Goal: Task Accomplishment & Management: Use online tool/utility

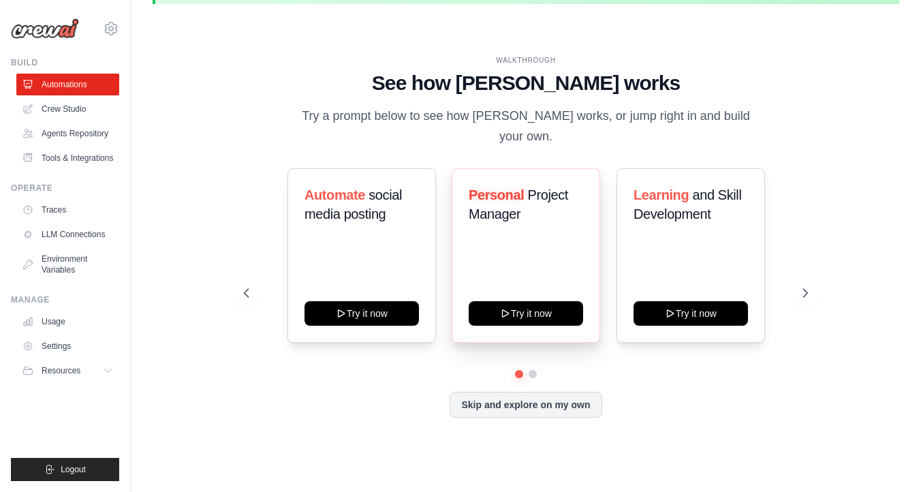
scroll to position [47, 0]
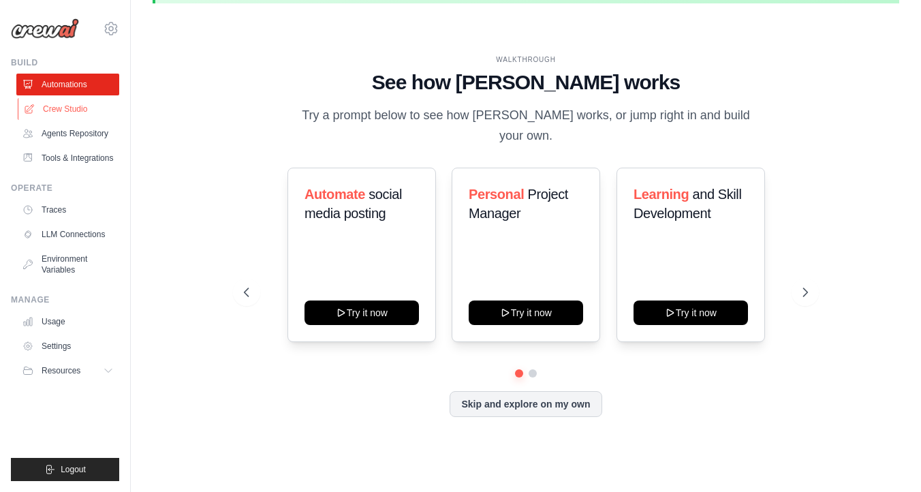
click at [63, 112] on link "Crew Studio" at bounding box center [69, 109] width 103 height 22
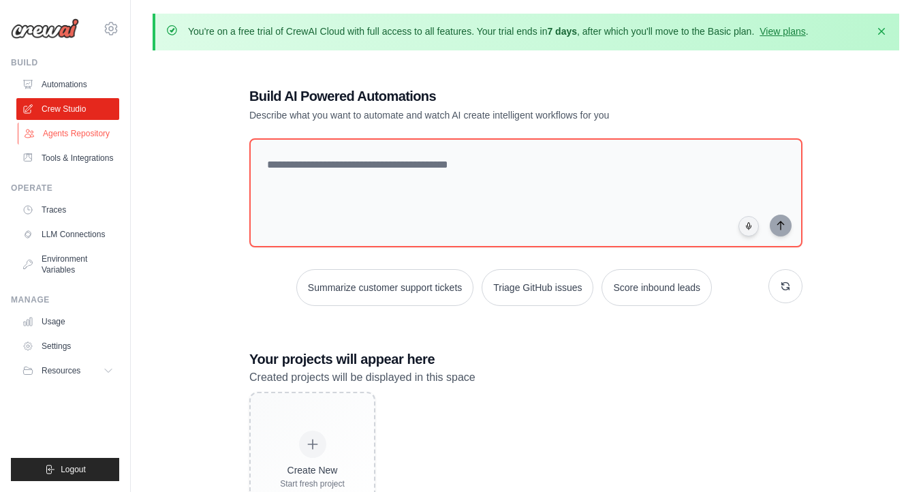
click at [64, 143] on link "Agents Repository" at bounding box center [69, 134] width 103 height 22
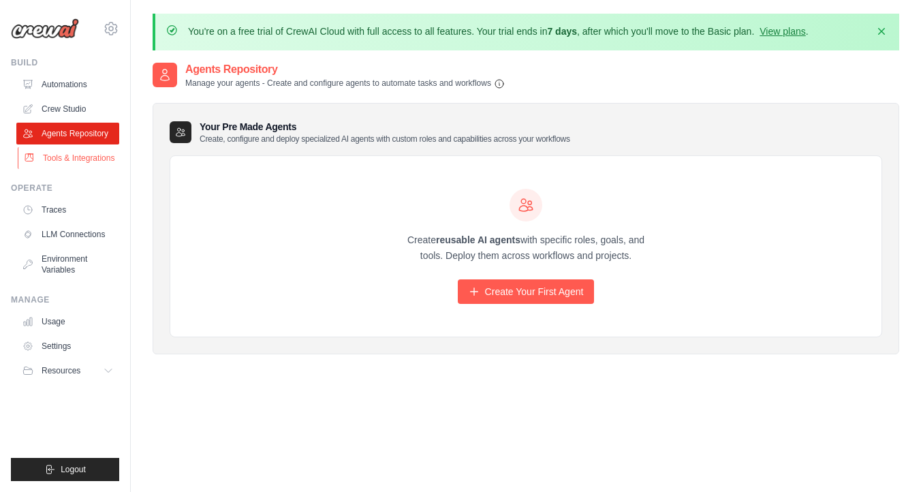
click at [91, 159] on link "Tools & Integrations" at bounding box center [69, 158] width 103 height 22
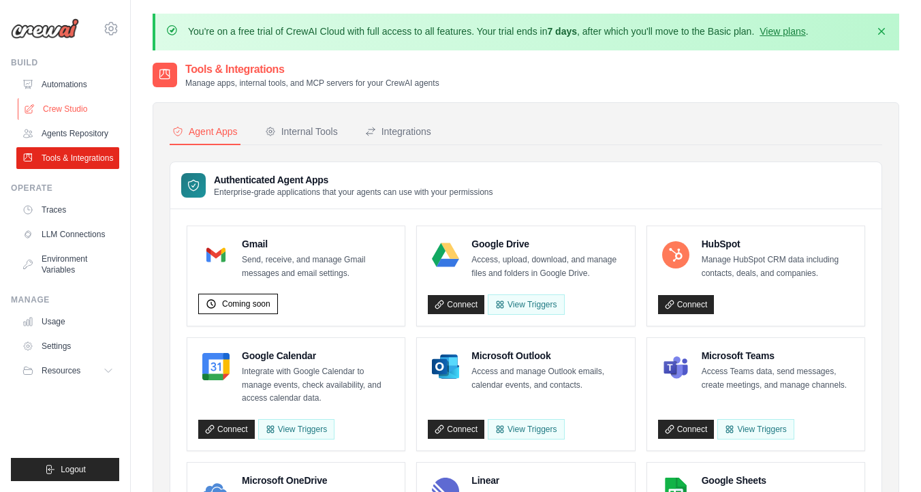
click at [69, 107] on link "Crew Studio" at bounding box center [69, 109] width 103 height 22
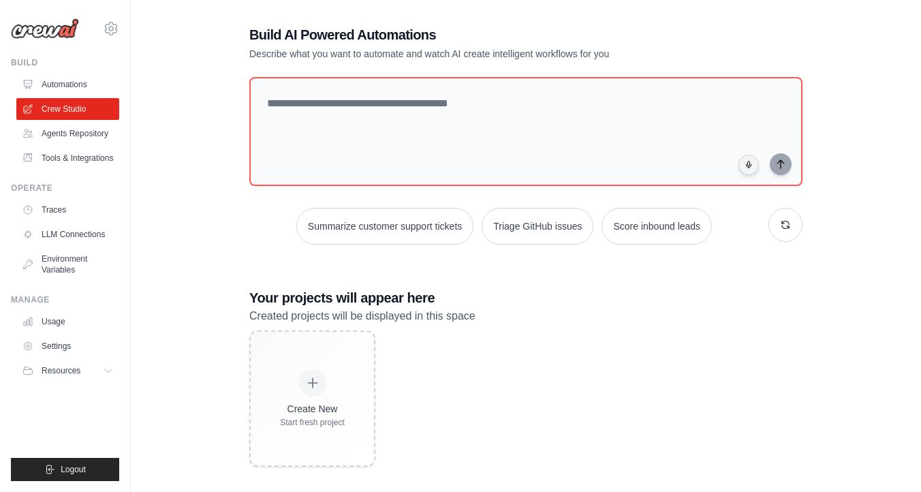
scroll to position [74, 0]
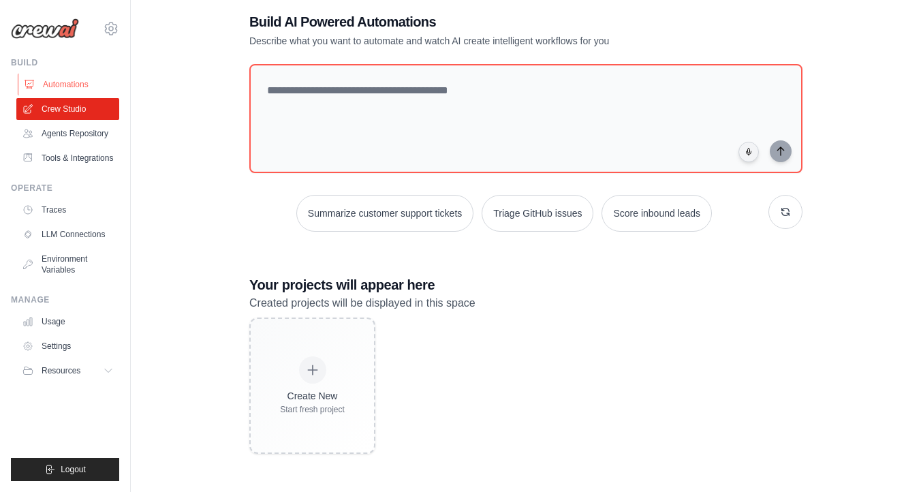
click at [71, 78] on link "Automations" at bounding box center [69, 85] width 103 height 22
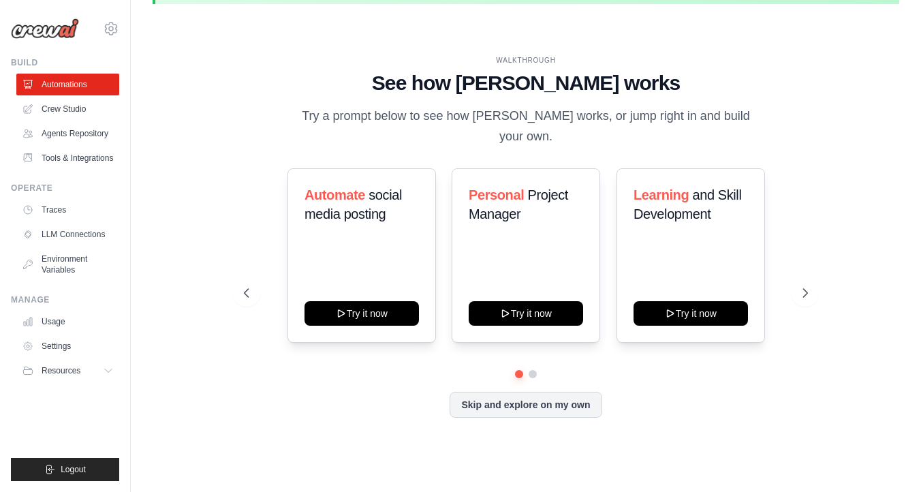
scroll to position [47, 0]
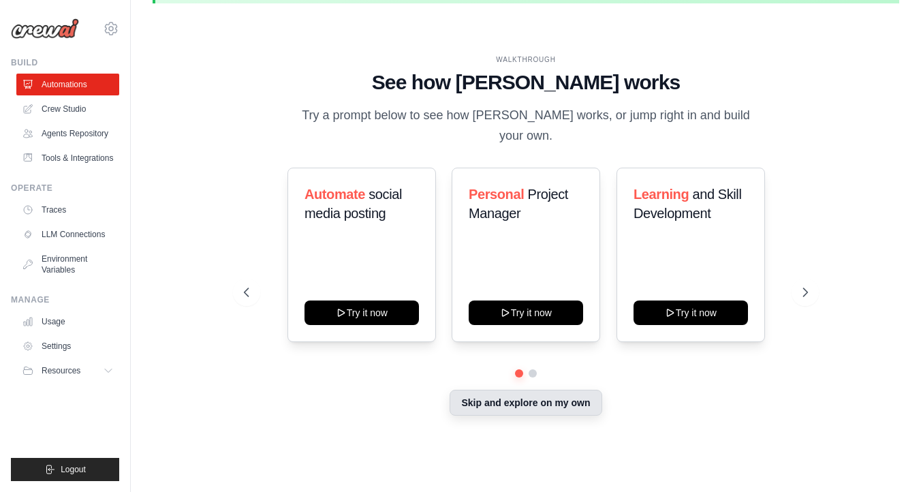
click at [540, 390] on button "Skip and explore on my own" at bounding box center [525, 403] width 152 height 26
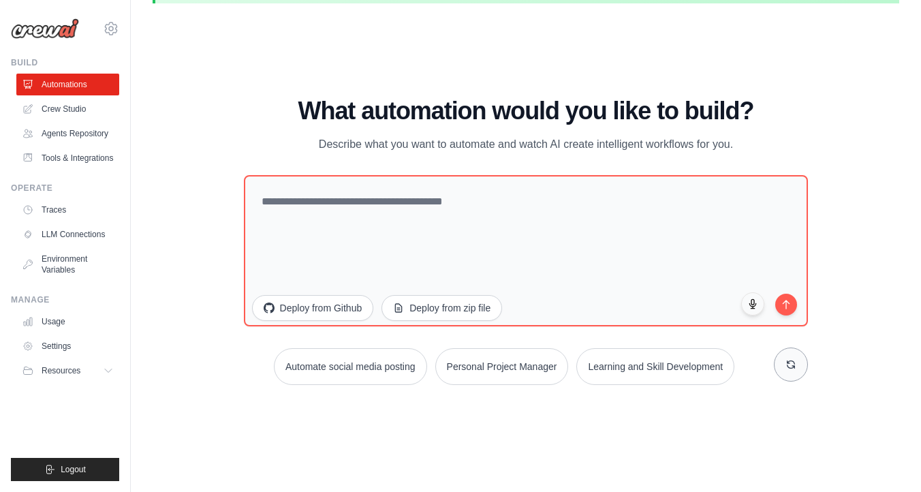
click at [788, 360] on icon at bounding box center [790, 364] width 11 height 11
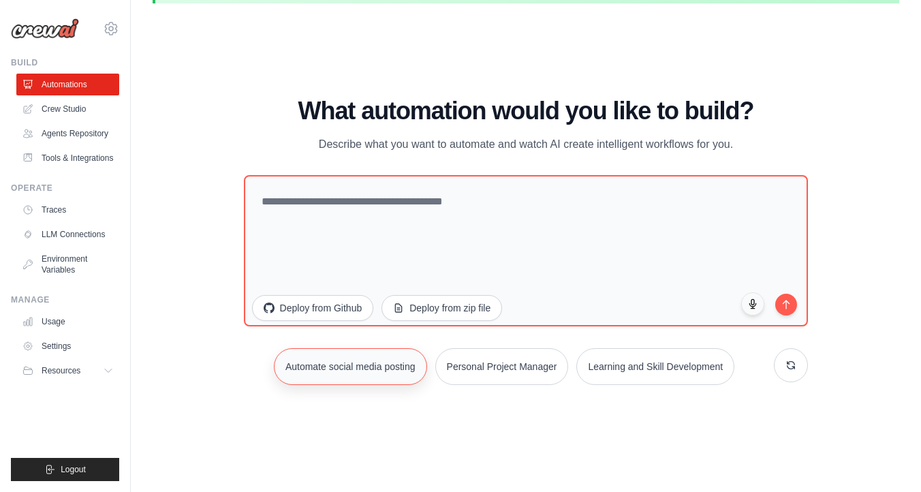
click at [350, 361] on button "Automate social media posting" at bounding box center [350, 366] width 153 height 37
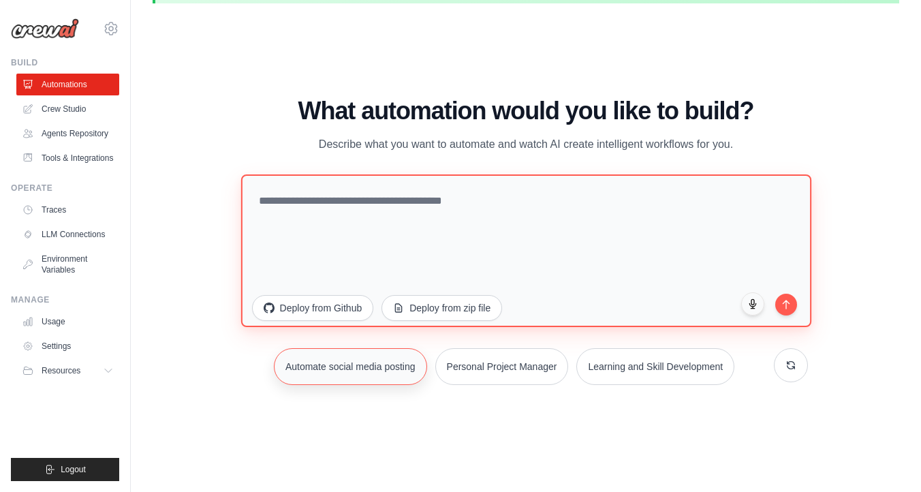
type textarea "**********"
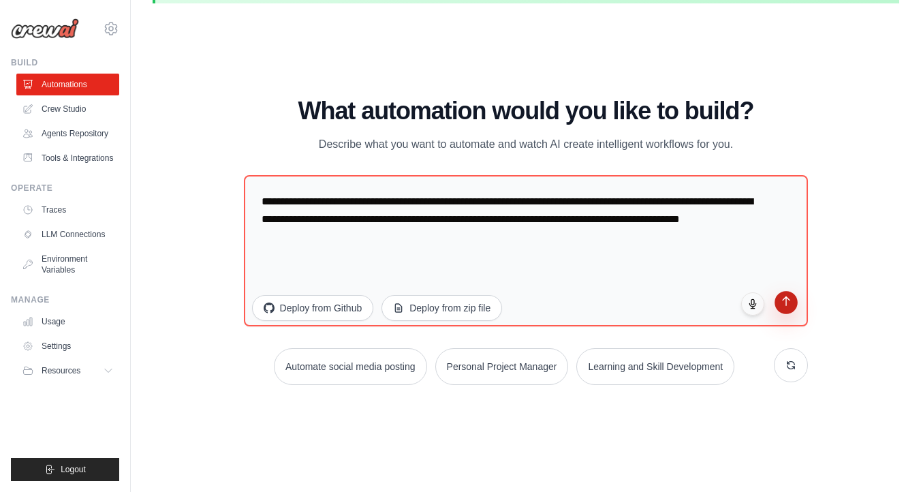
click at [783, 304] on icon "submit" at bounding box center [786, 302] width 12 height 12
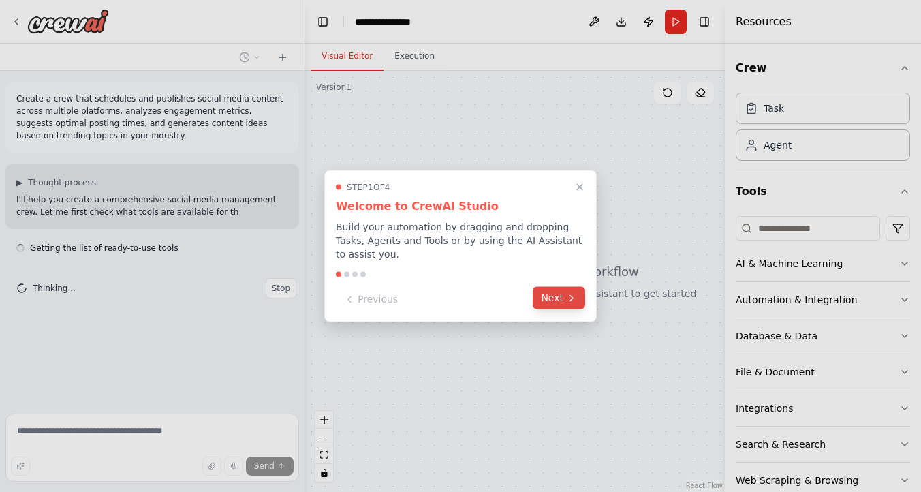
click at [563, 296] on button "Next" at bounding box center [559, 298] width 52 height 22
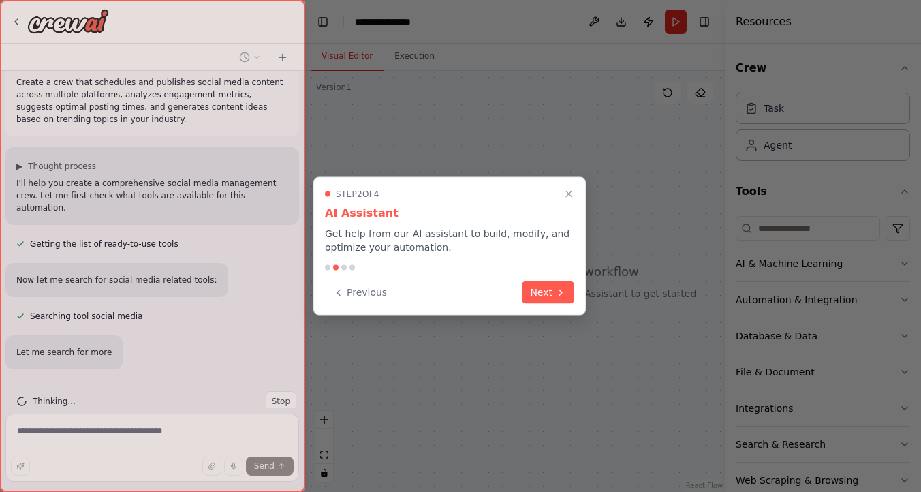
click at [563, 296] on icon at bounding box center [560, 292] width 11 height 11
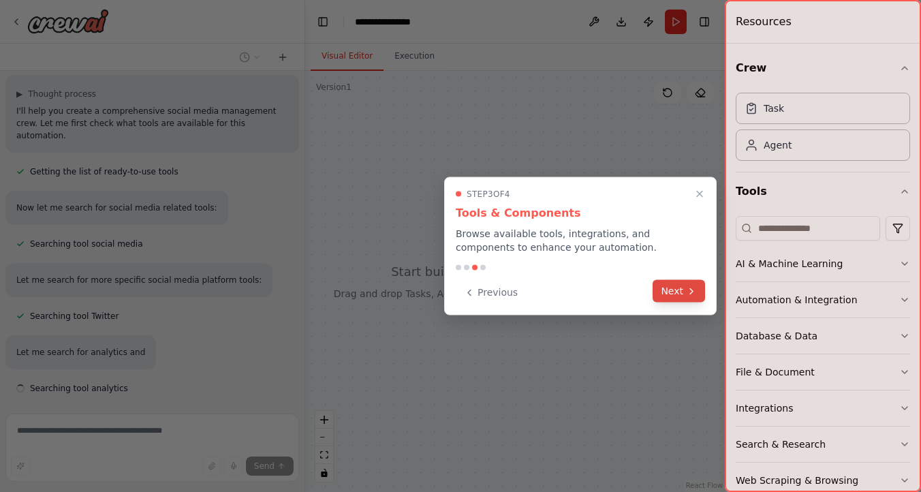
scroll to position [128, 0]
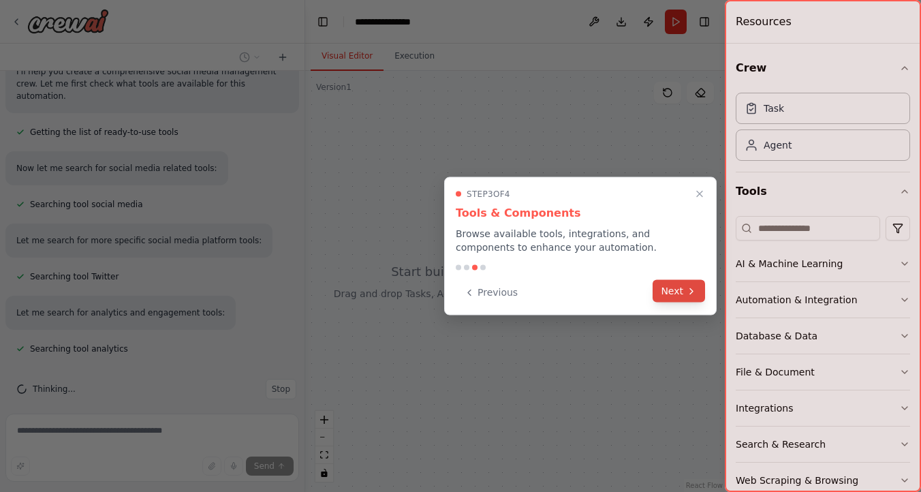
click at [695, 289] on icon at bounding box center [691, 290] width 11 height 11
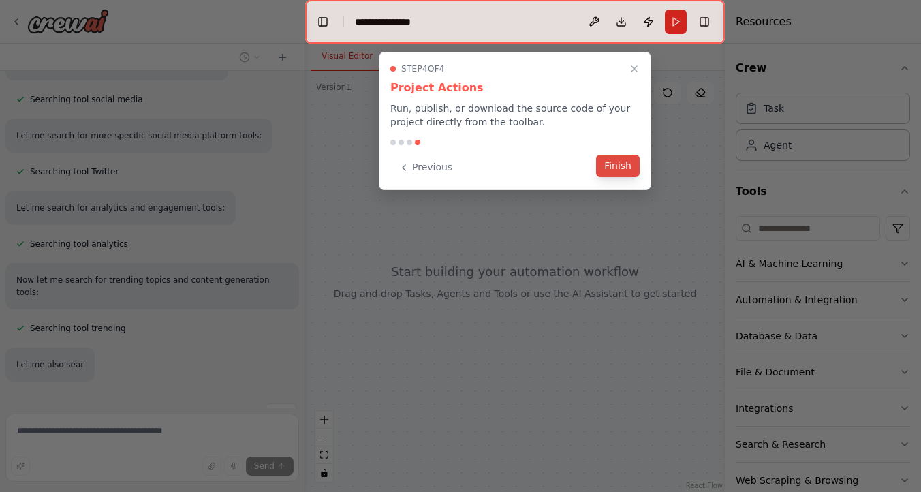
scroll to position [272, 0]
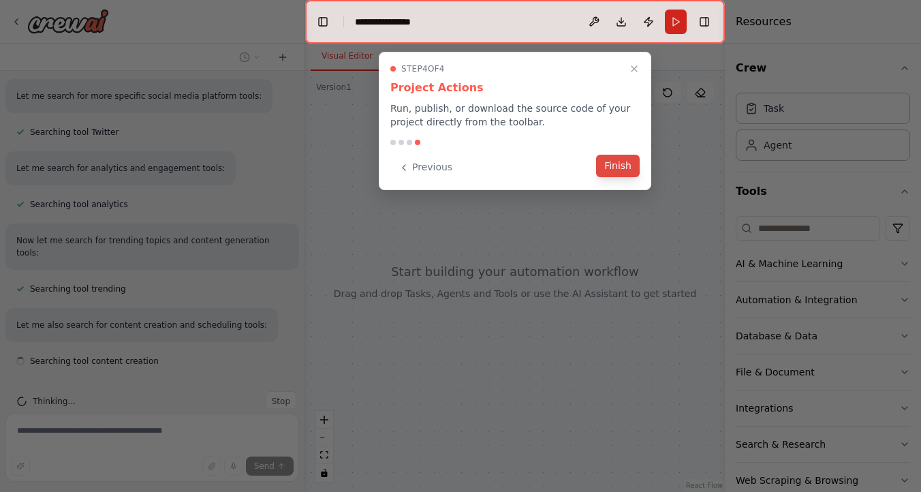
click at [622, 161] on button "Finish" at bounding box center [618, 166] width 44 height 22
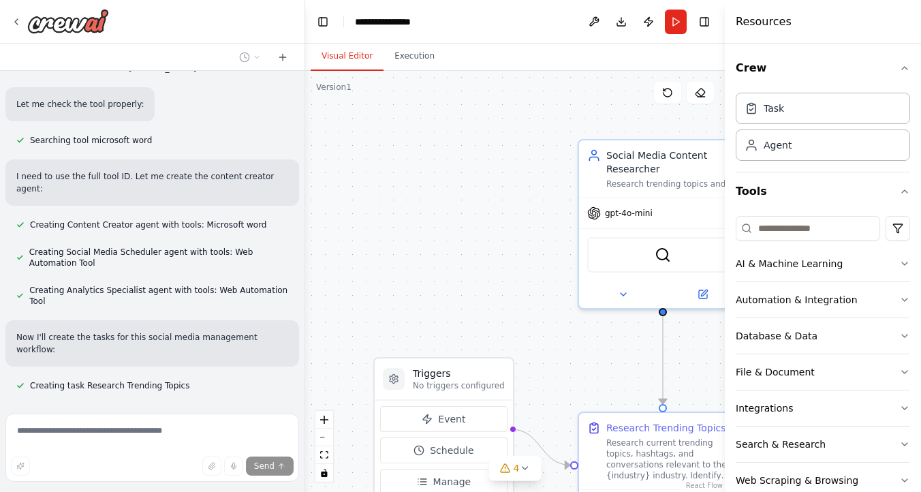
scroll to position [725, 0]
